Goal: Information Seeking & Learning: Learn about a topic

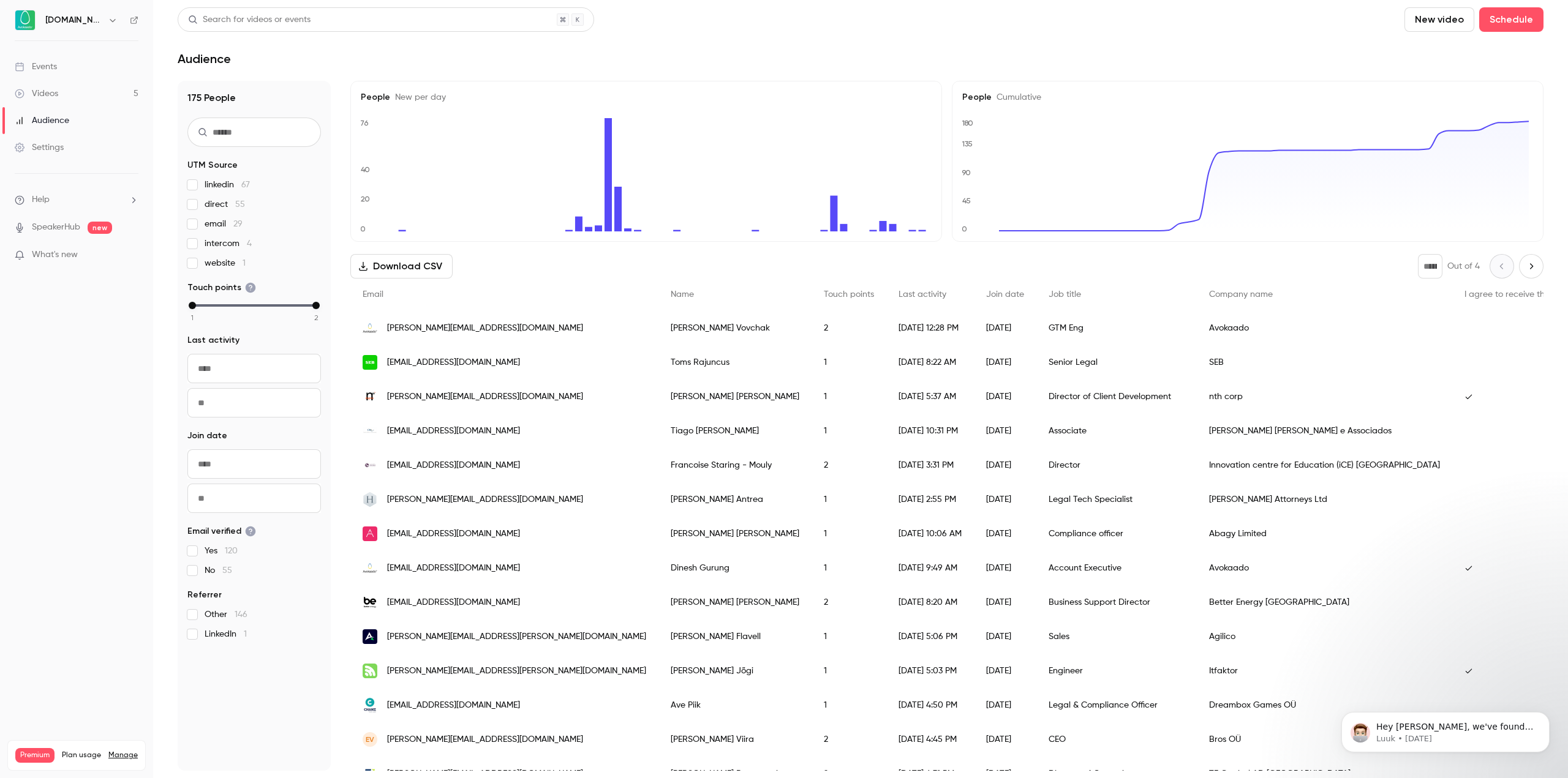
click at [85, 64] on link "Events" at bounding box center [77, 67] width 153 height 27
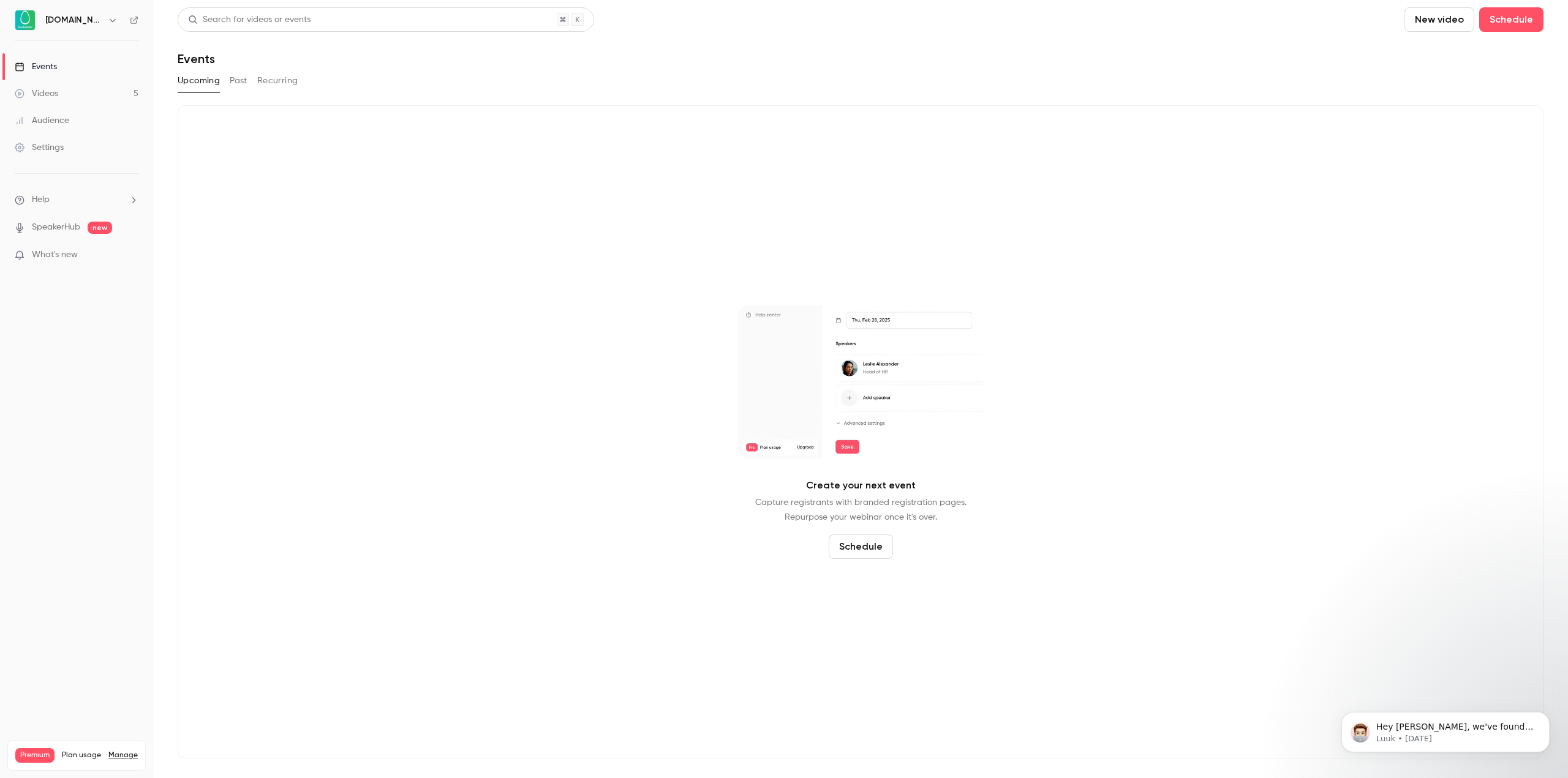
click at [236, 84] on button "Past" at bounding box center [238, 81] width 18 height 20
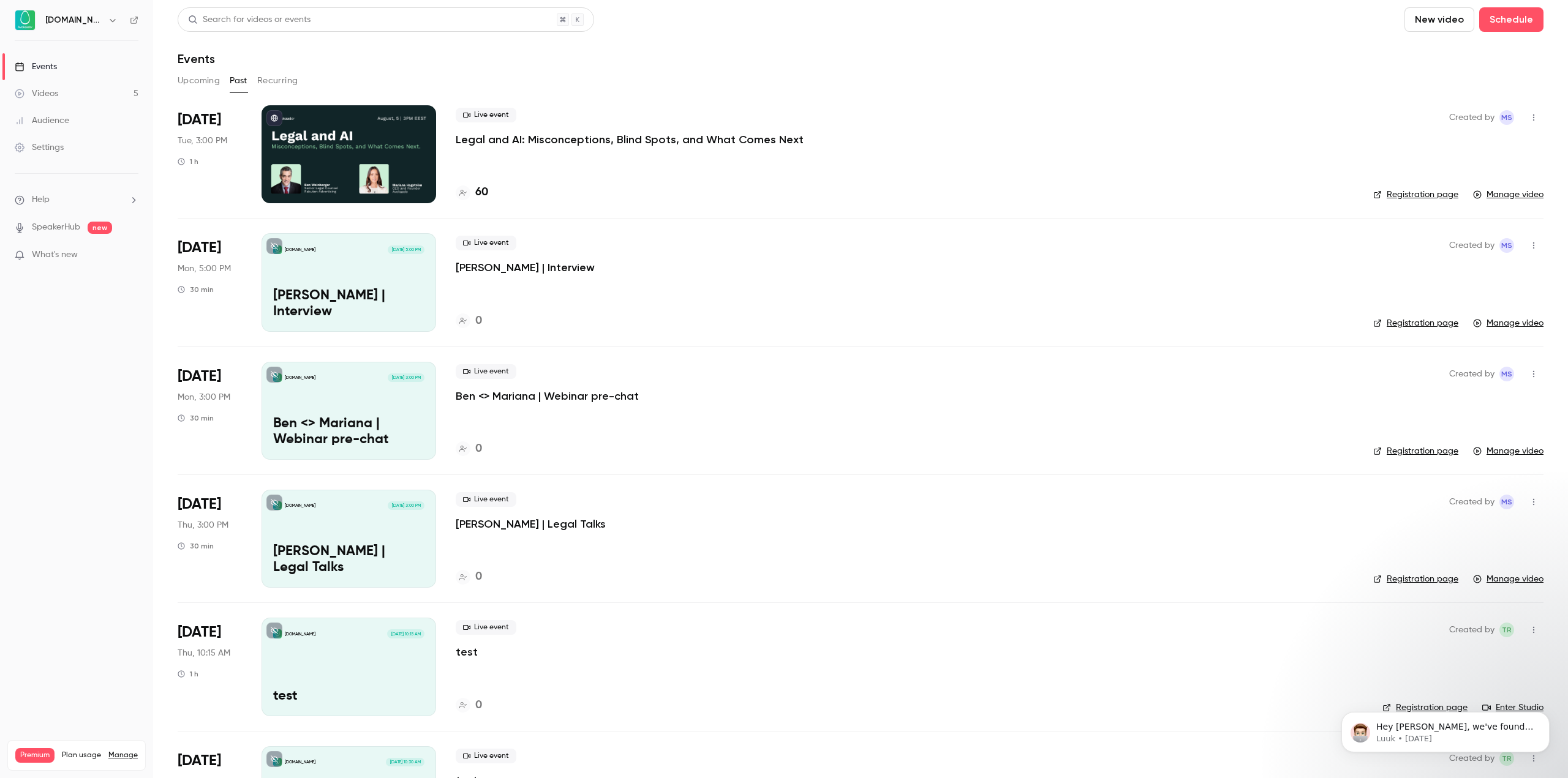
click at [577, 145] on p "Legal and AI: Misconceptions, Blind Spots, and What Comes Next" at bounding box center [629, 139] width 348 height 15
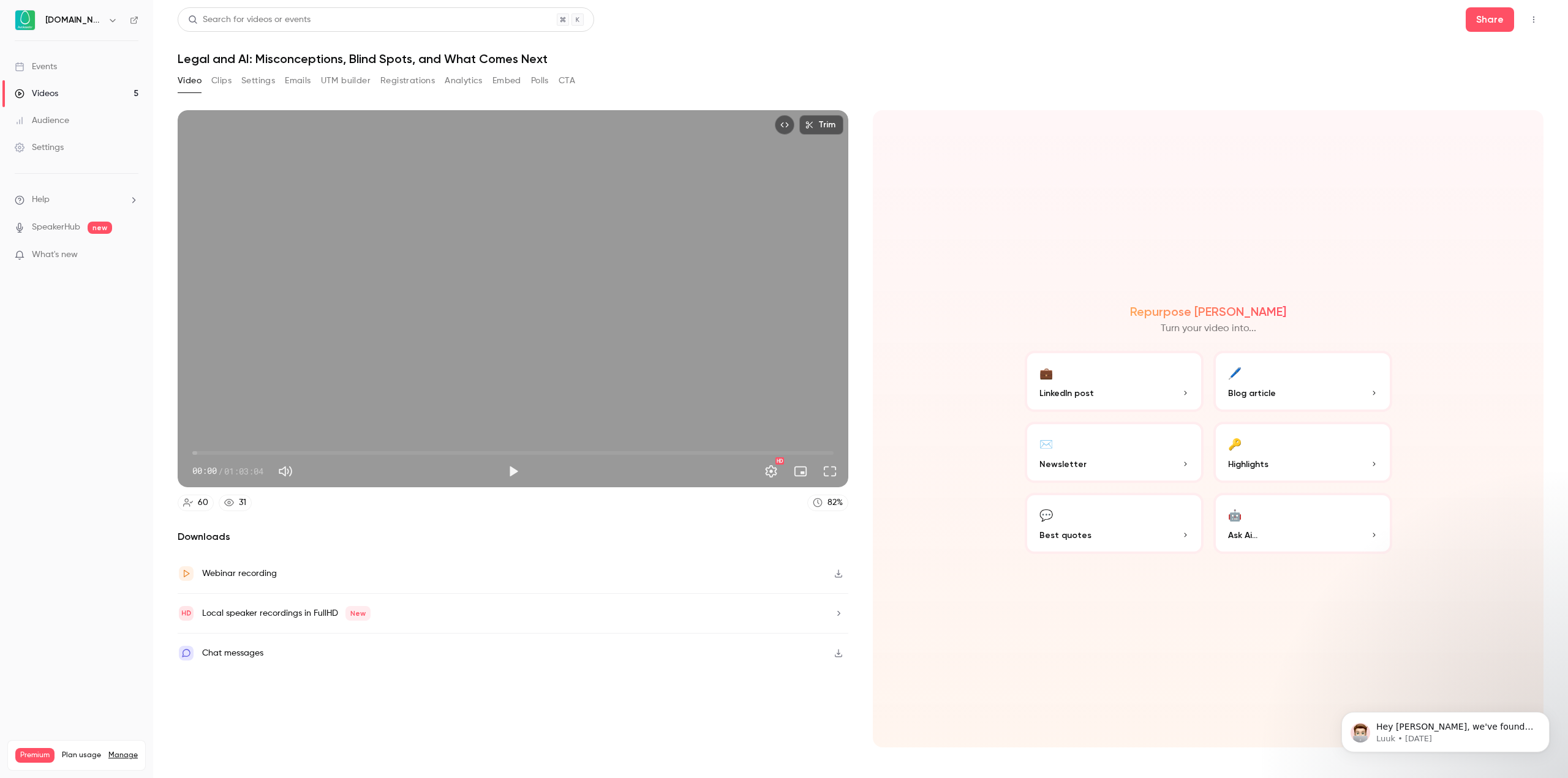
click at [416, 84] on button "Registrations" at bounding box center [407, 81] width 54 height 20
